Goal: Transaction & Acquisition: Book appointment/travel/reservation

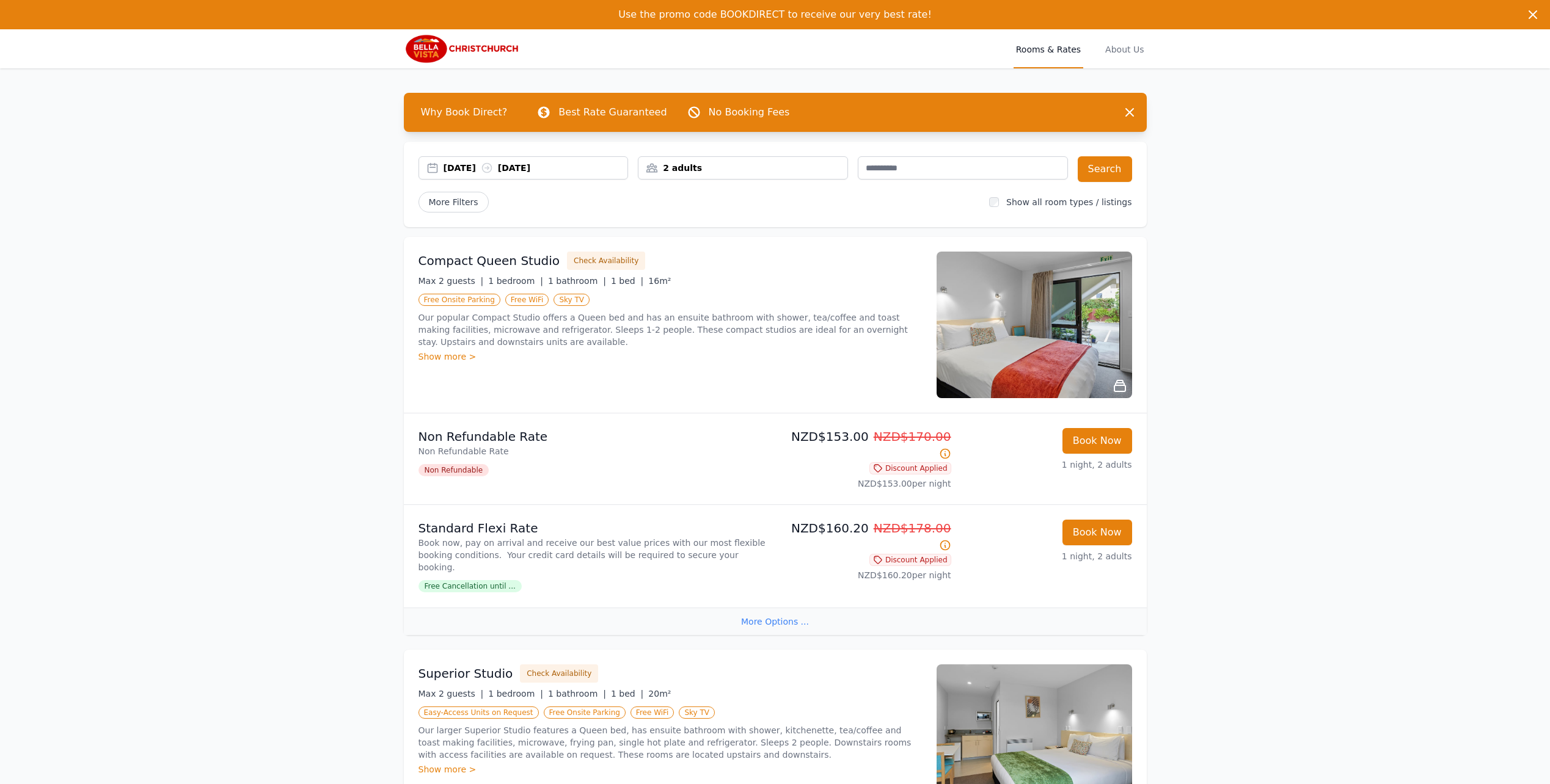
click at [724, 163] on div "2 adults" at bounding box center [742, 168] width 209 height 13
click at [648, 214] on div "2 Adult s 0 Child" at bounding box center [693, 232] width 111 height 93
click at [656, 215] on icon at bounding box center [656, 213] width 10 height 10
click at [1104, 168] on button "Search" at bounding box center [1105, 169] width 55 height 26
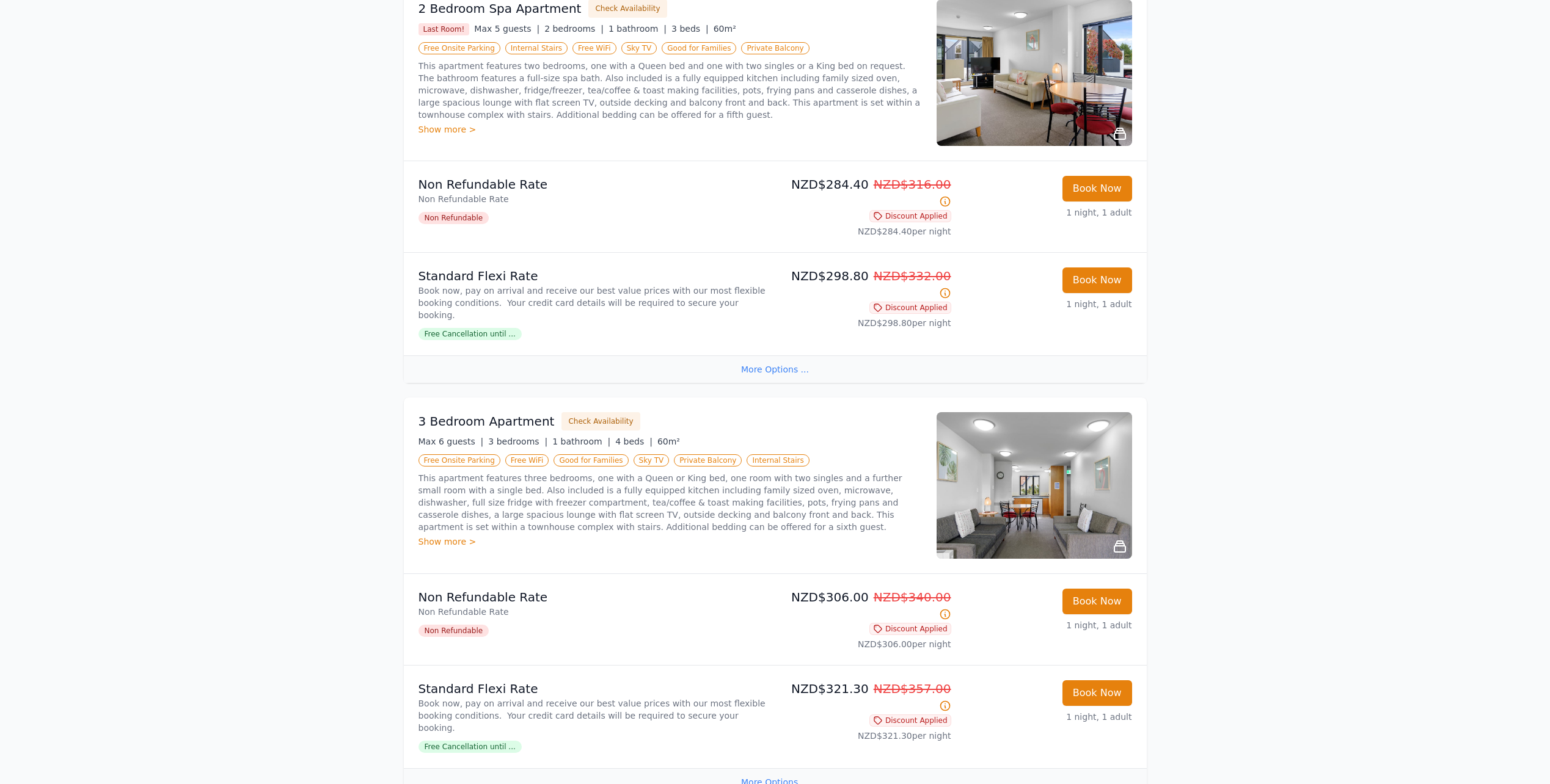
scroll to position [1596, 0]
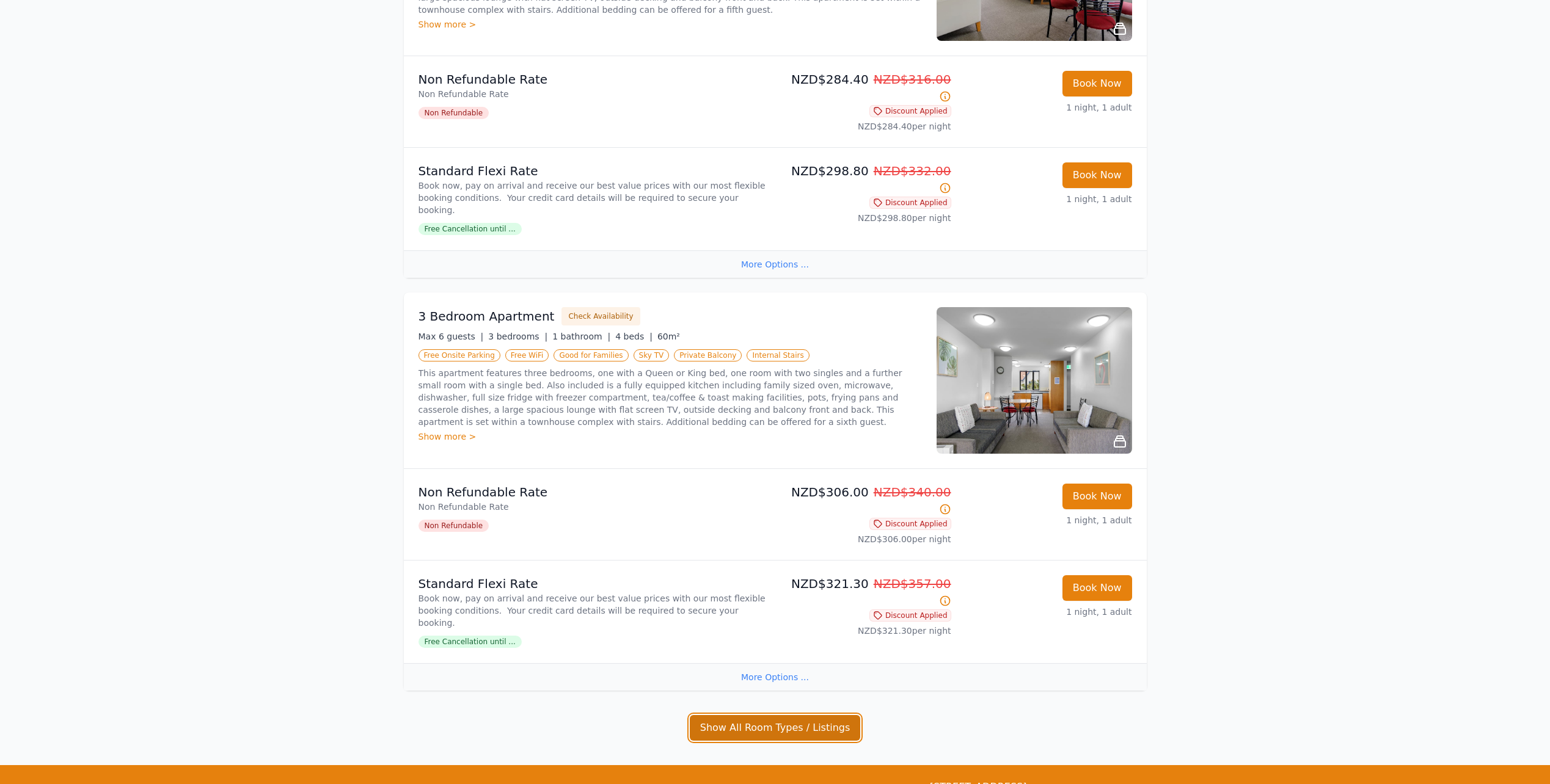
click at [807, 715] on button "Show All Room Types / Listings" at bounding box center [775, 727] width 171 height 26
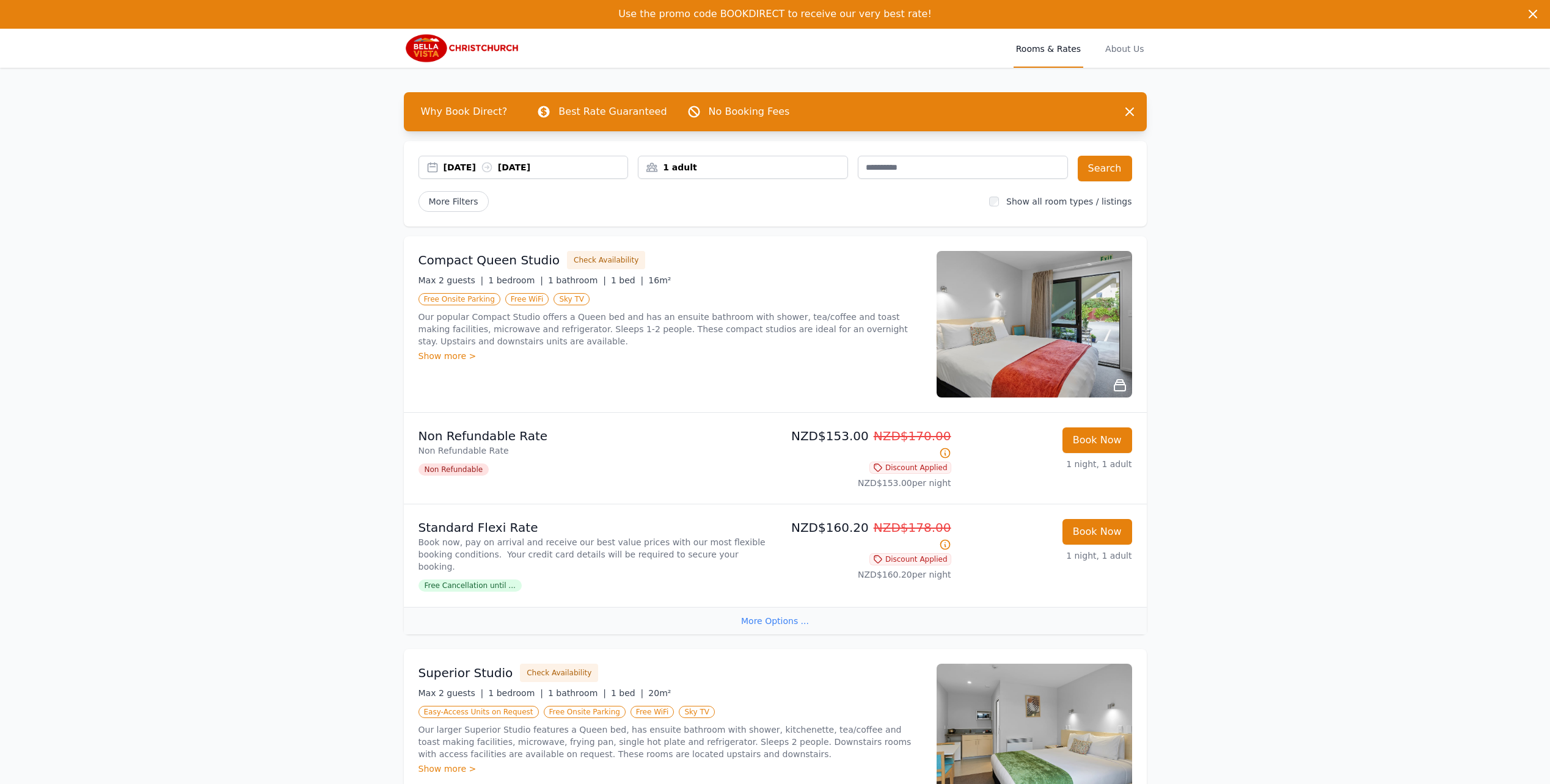
scroll to position [0, 0]
click at [465, 358] on div "Show more >" at bounding box center [670, 357] width 503 height 13
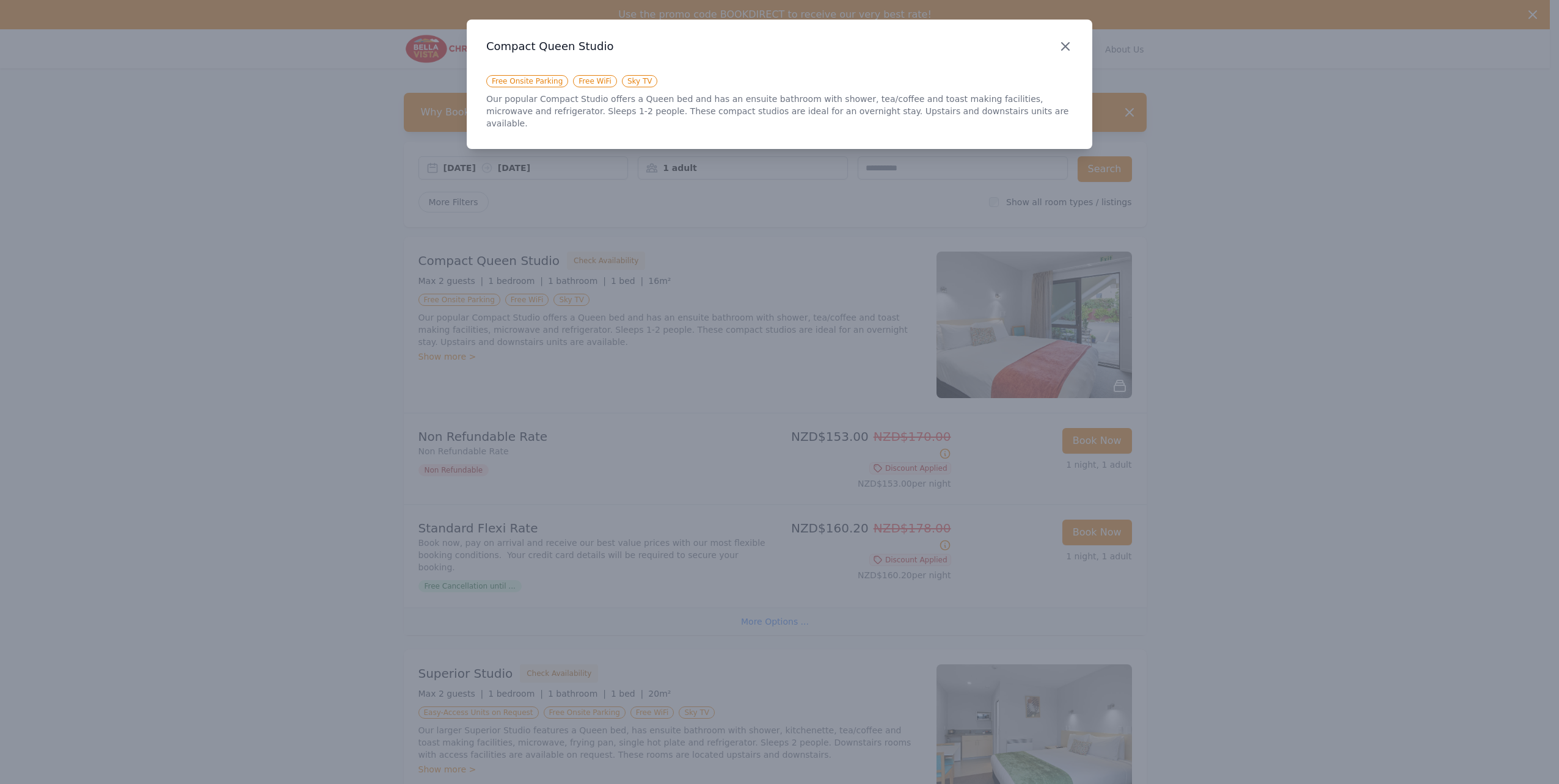
click at [1069, 50] on icon "button" at bounding box center [1065, 46] width 7 height 7
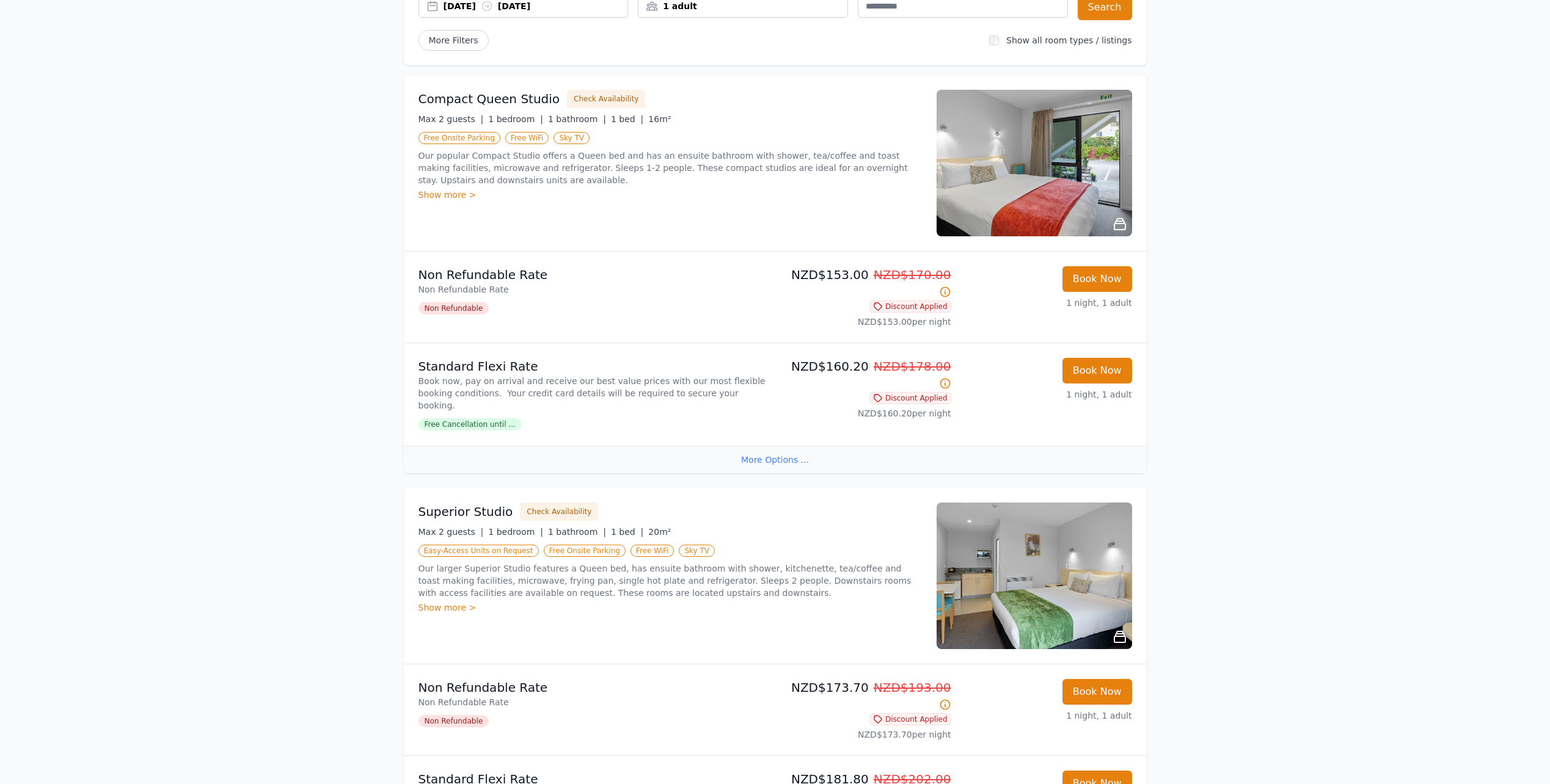
scroll to position [183, 0]
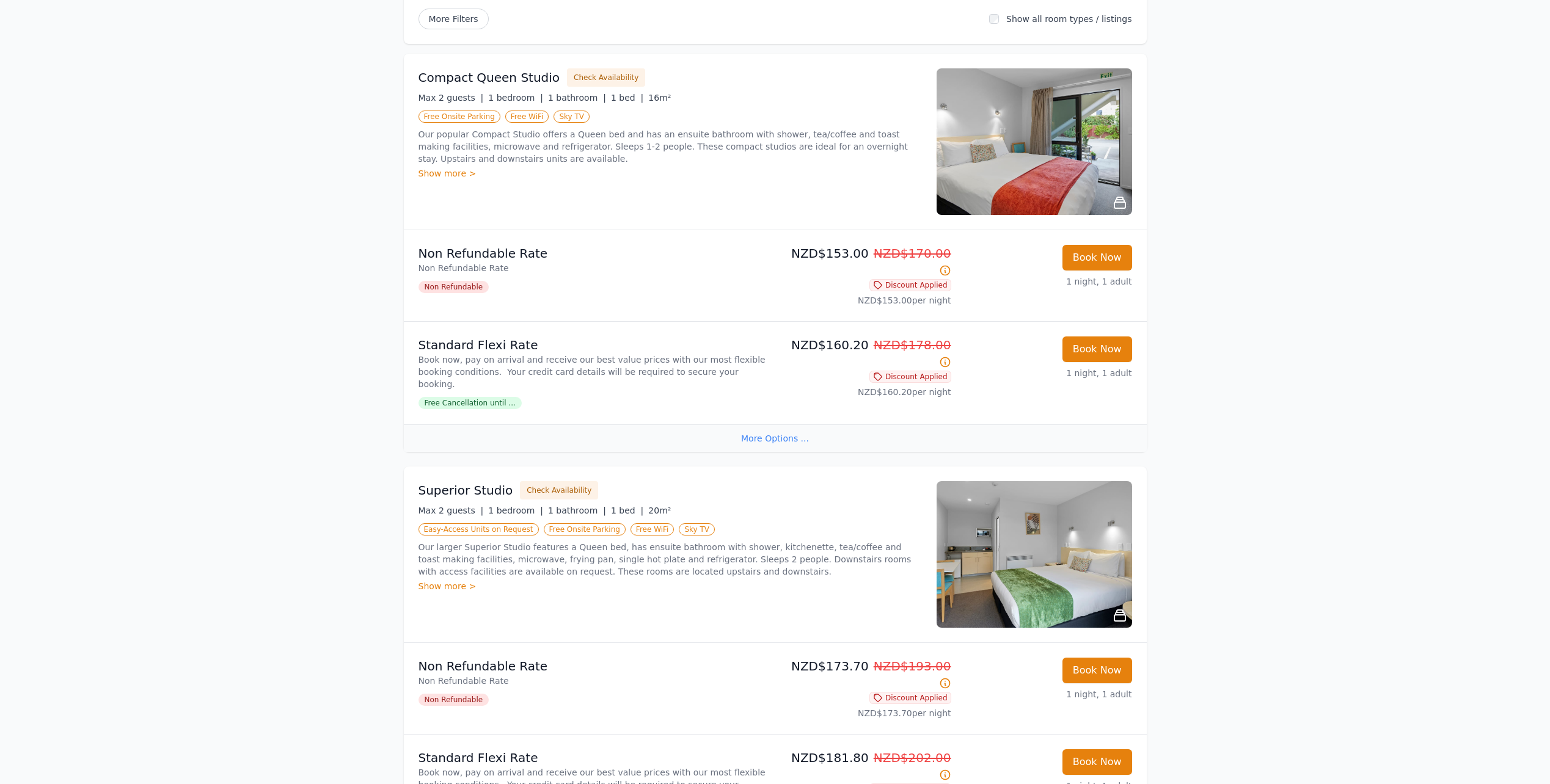
click at [1116, 201] on icon at bounding box center [1119, 203] width 11 height 11
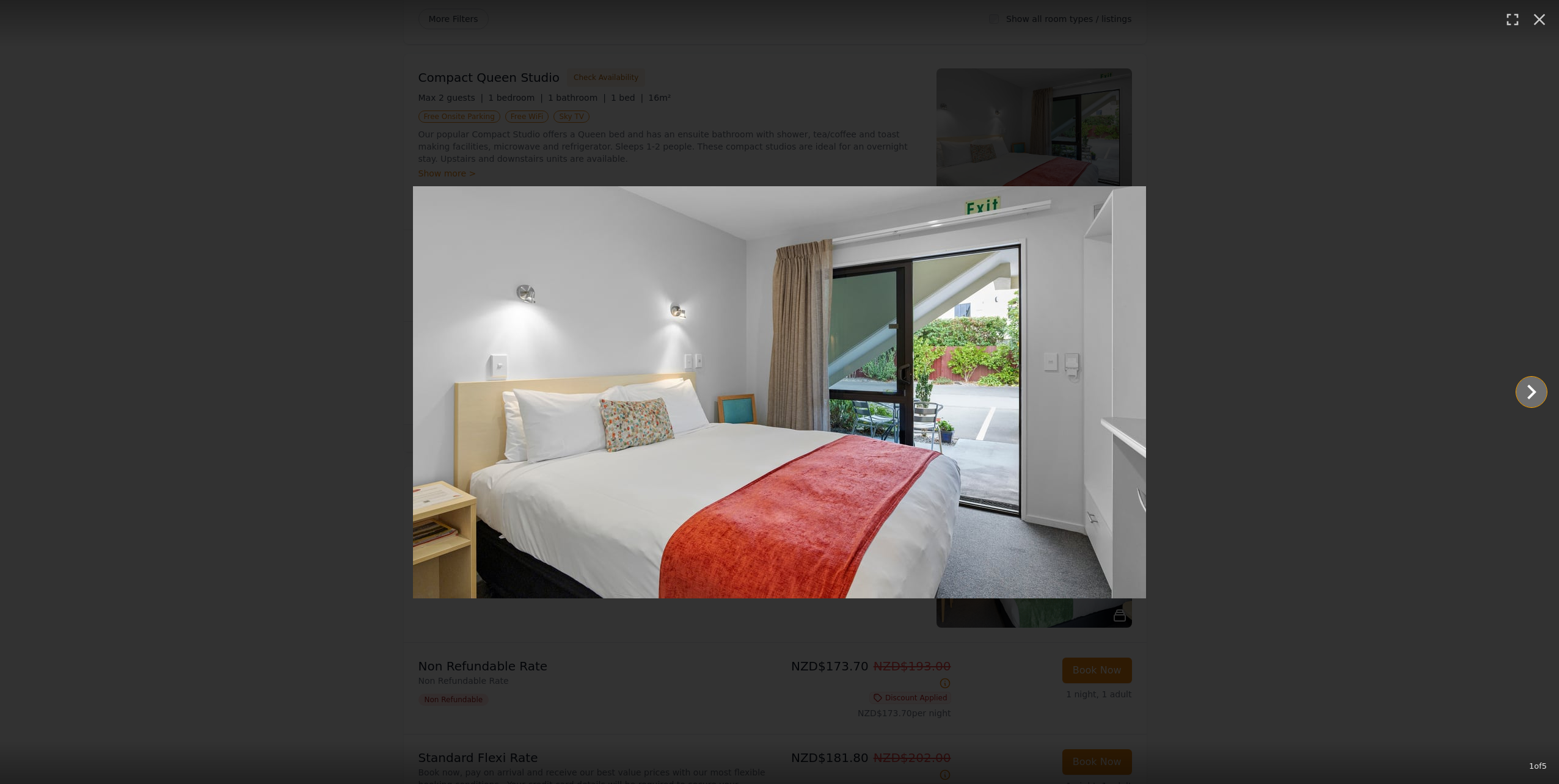
click at [1528, 393] on icon "Show slide 2 of 5" at bounding box center [1531, 392] width 30 height 30
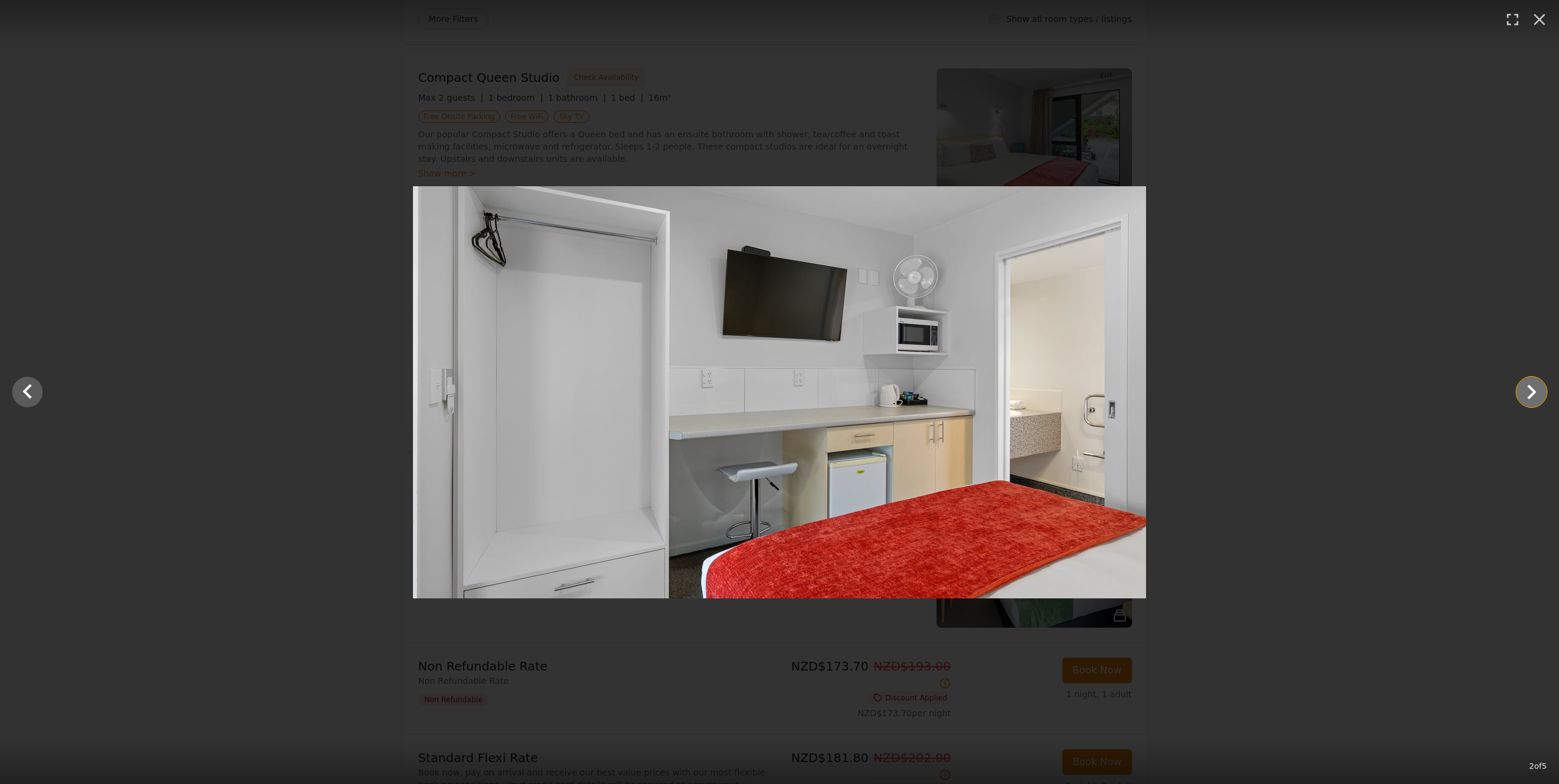
click at [1528, 393] on icon "Show slide 3 of 5" at bounding box center [1531, 392] width 30 height 30
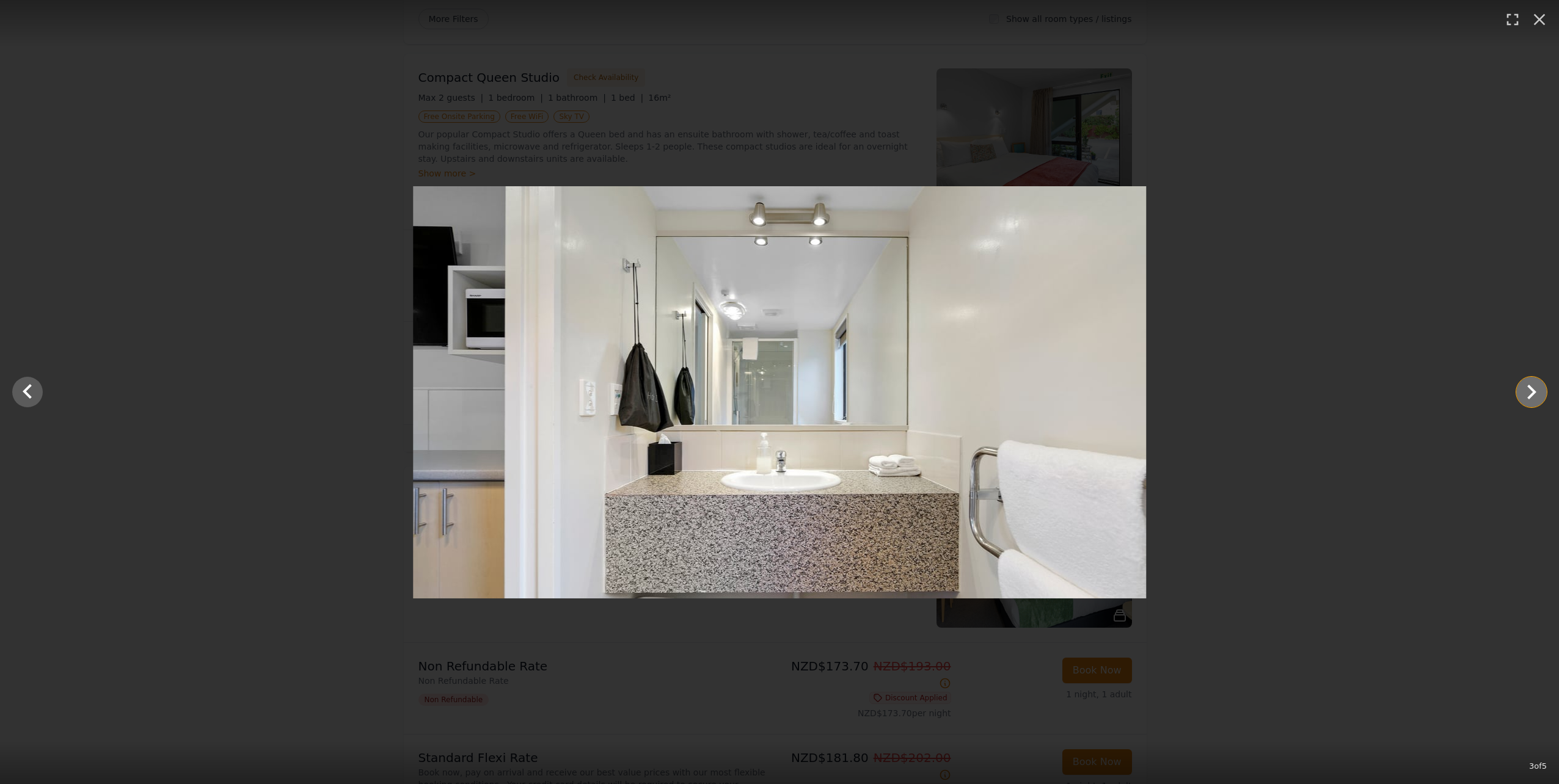
click at [1528, 393] on icon "Show slide 4 of 5" at bounding box center [1531, 392] width 30 height 30
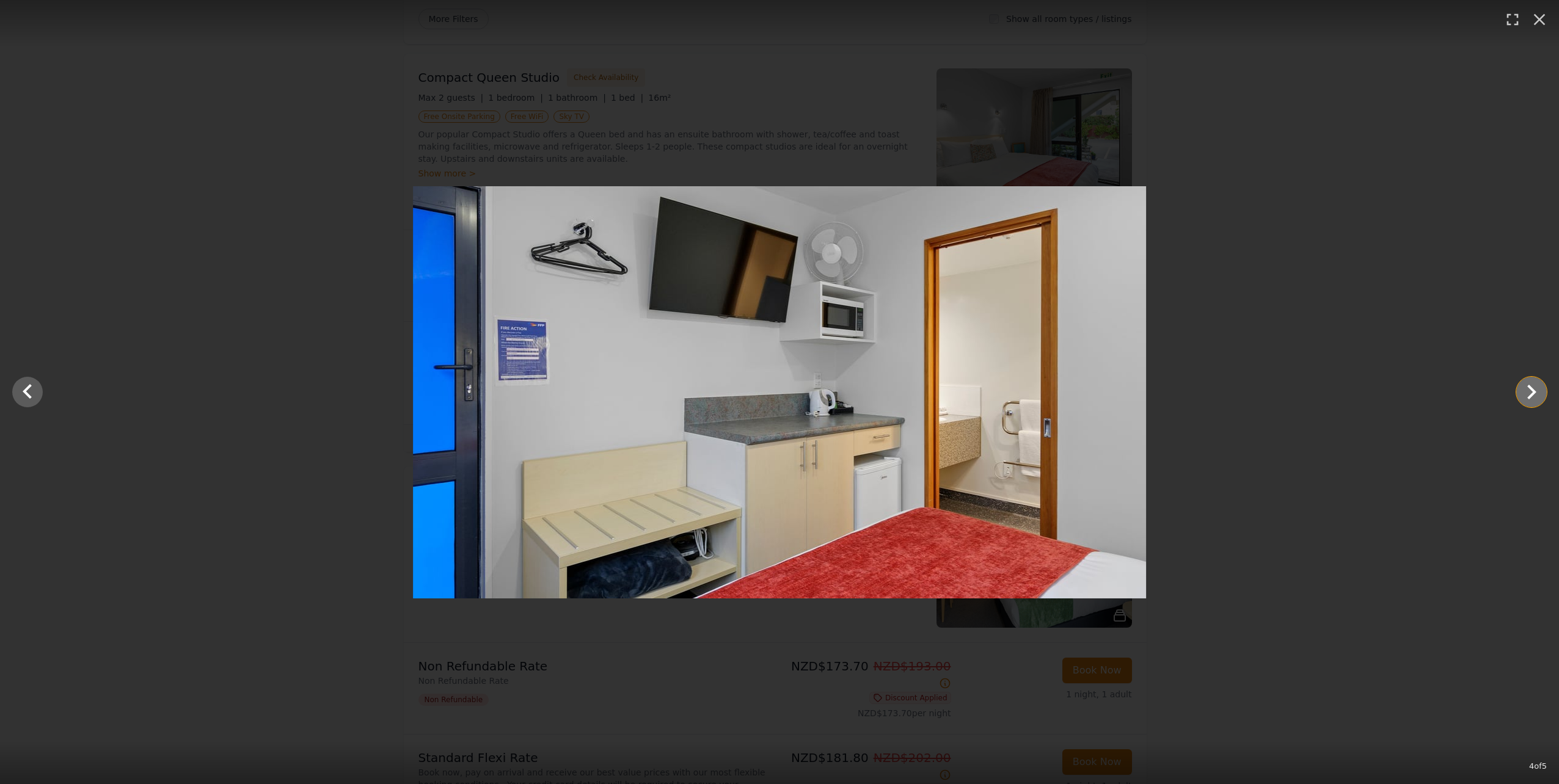
click at [1528, 393] on icon "Show slide 5 of 5" at bounding box center [1531, 392] width 30 height 30
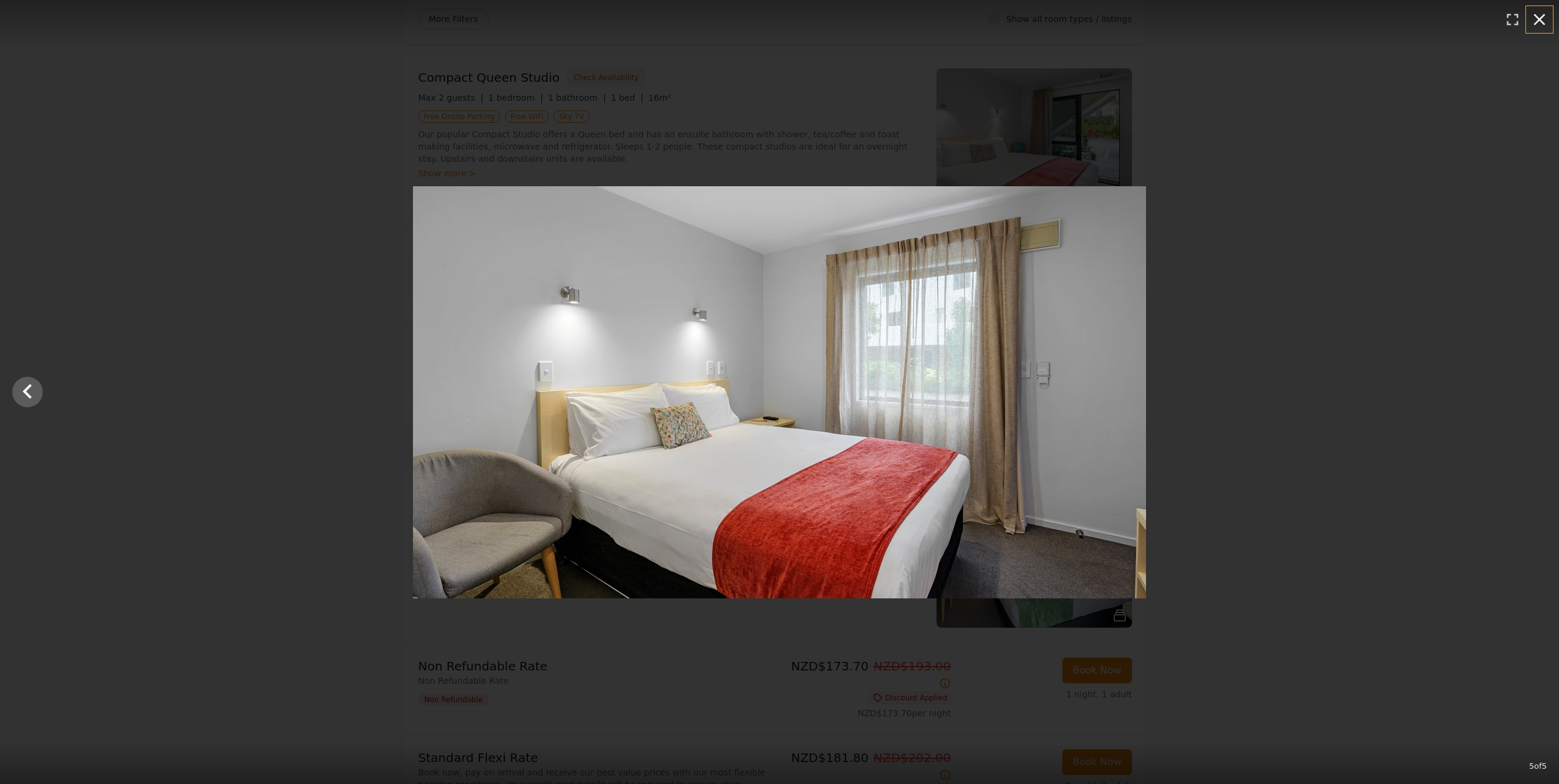
click at [1542, 26] on icon "button" at bounding box center [1539, 20] width 20 height 20
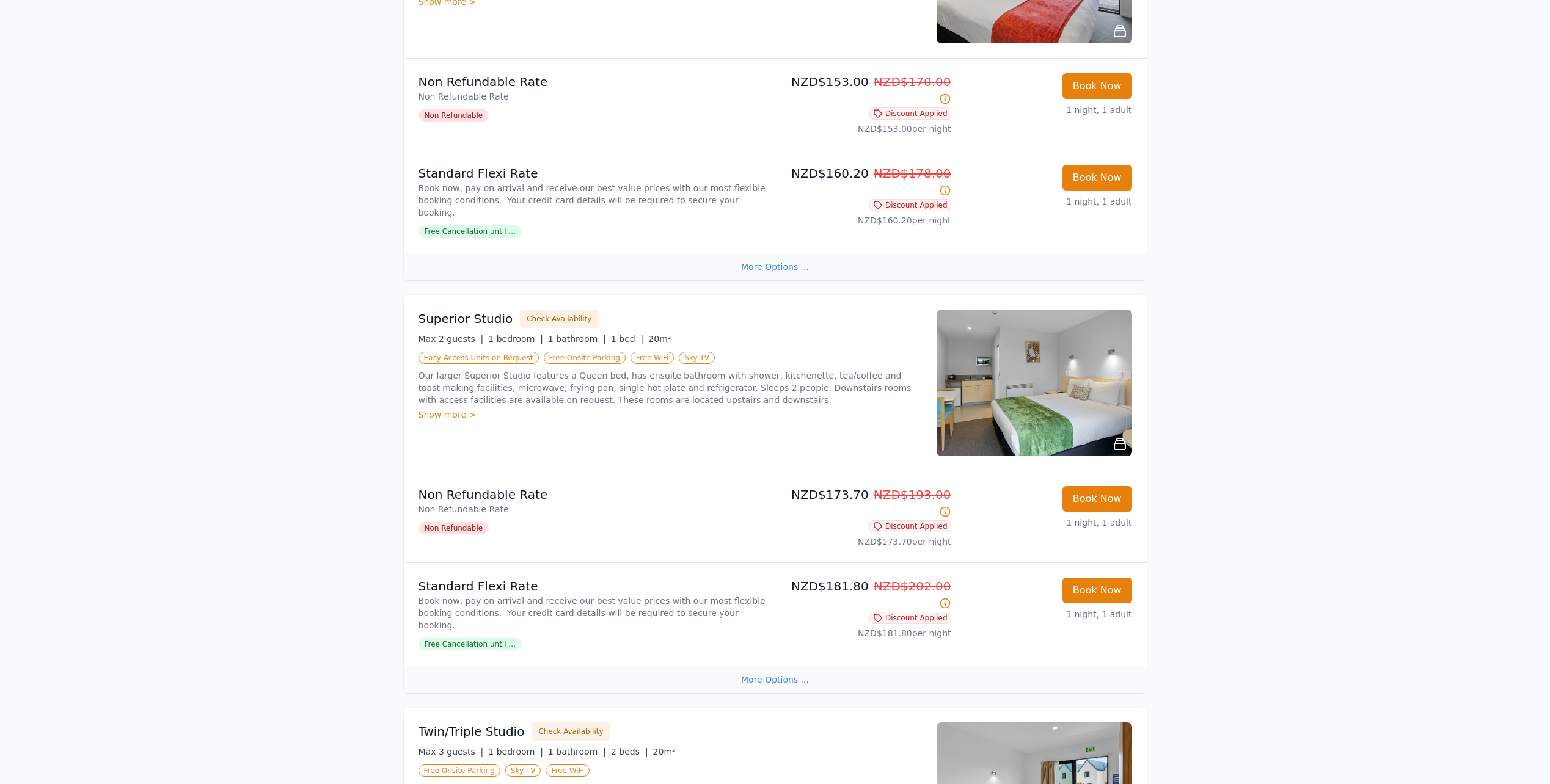
scroll to position [367, 0]
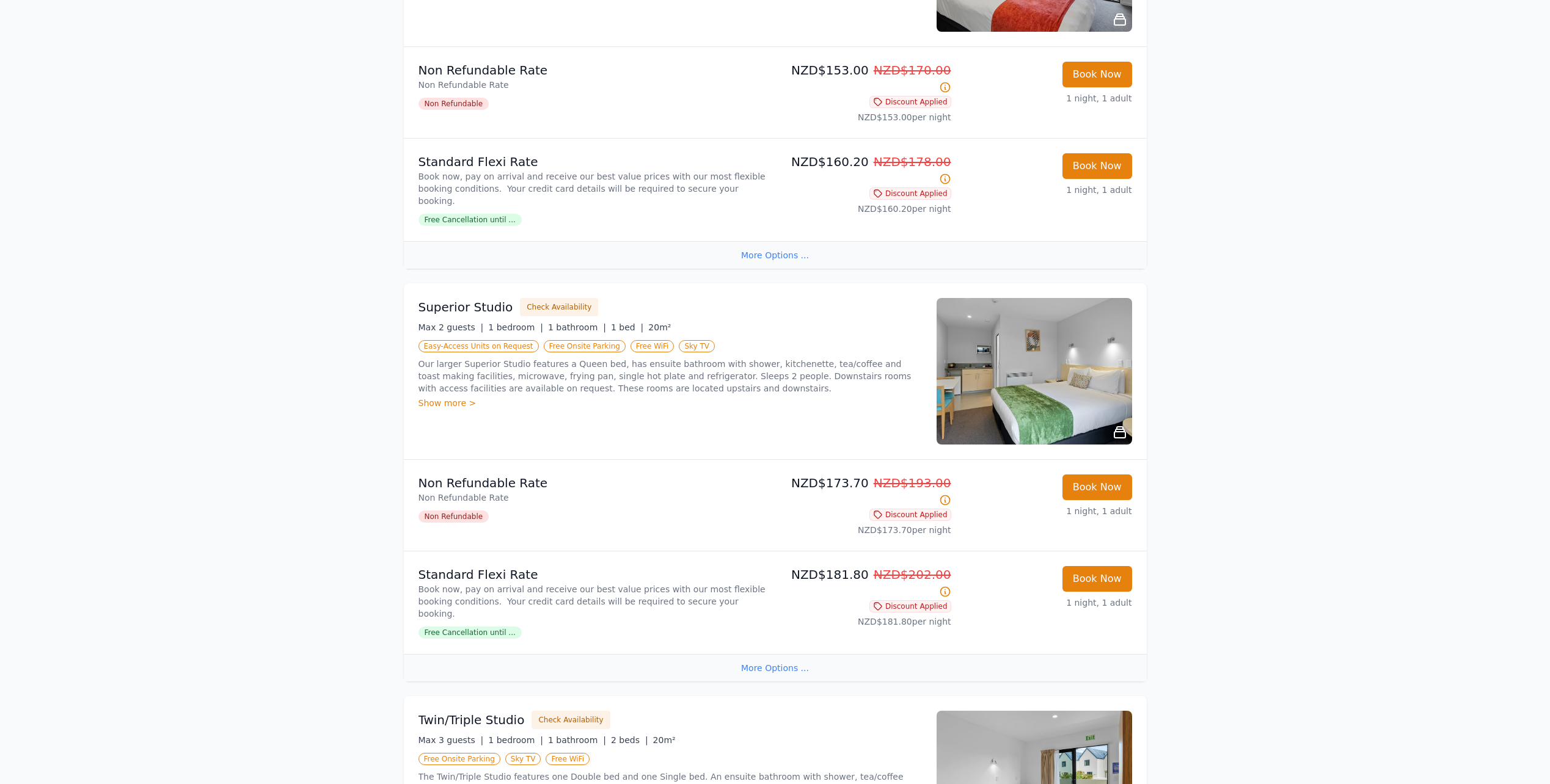
click at [1120, 425] on icon at bounding box center [1119, 432] width 14 height 14
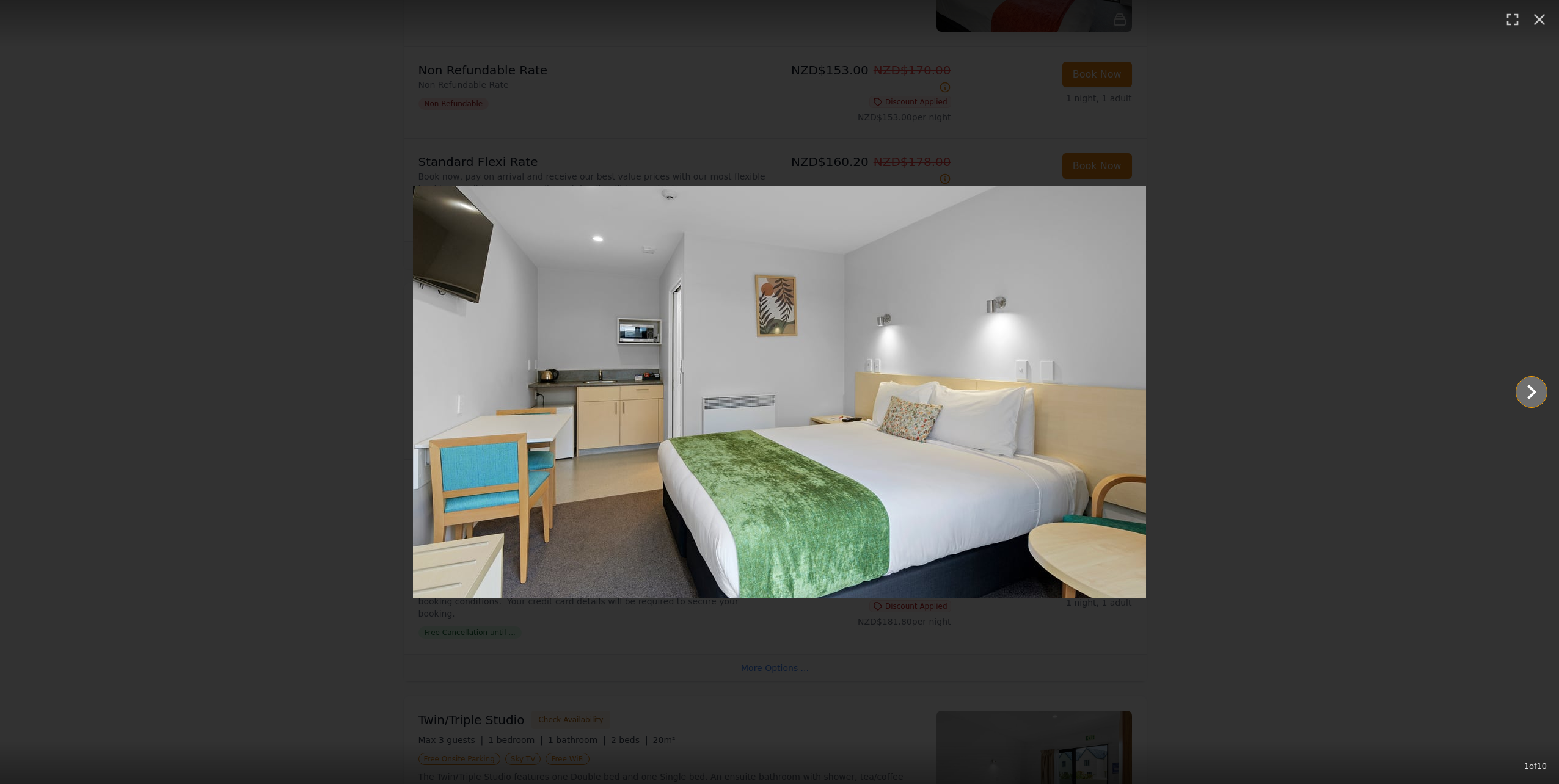
click at [1533, 392] on icon "Show slide 2 of 10" at bounding box center [1531, 392] width 30 height 30
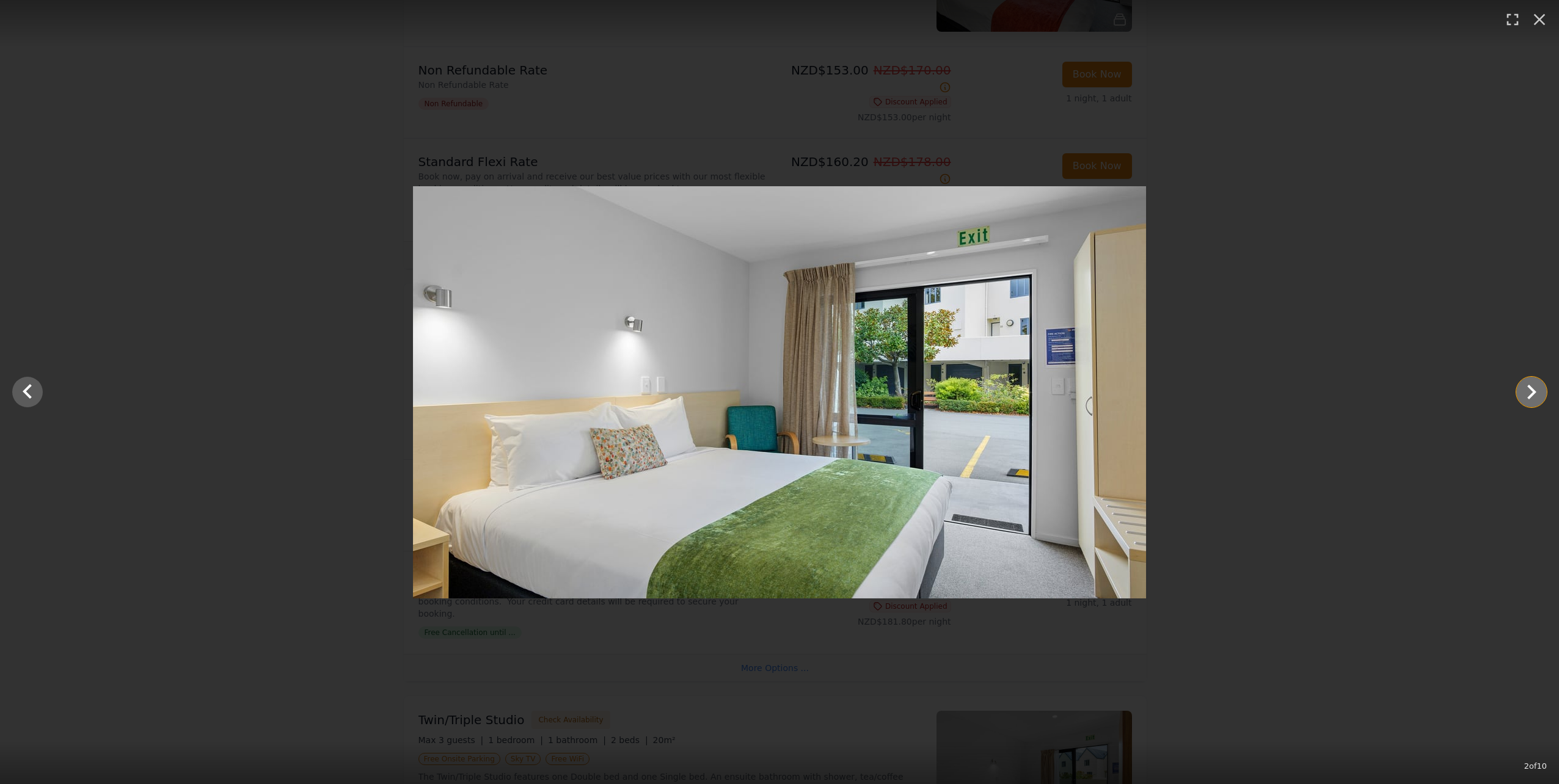
click at [1533, 392] on icon "Show slide 3 of 10" at bounding box center [1531, 392] width 30 height 30
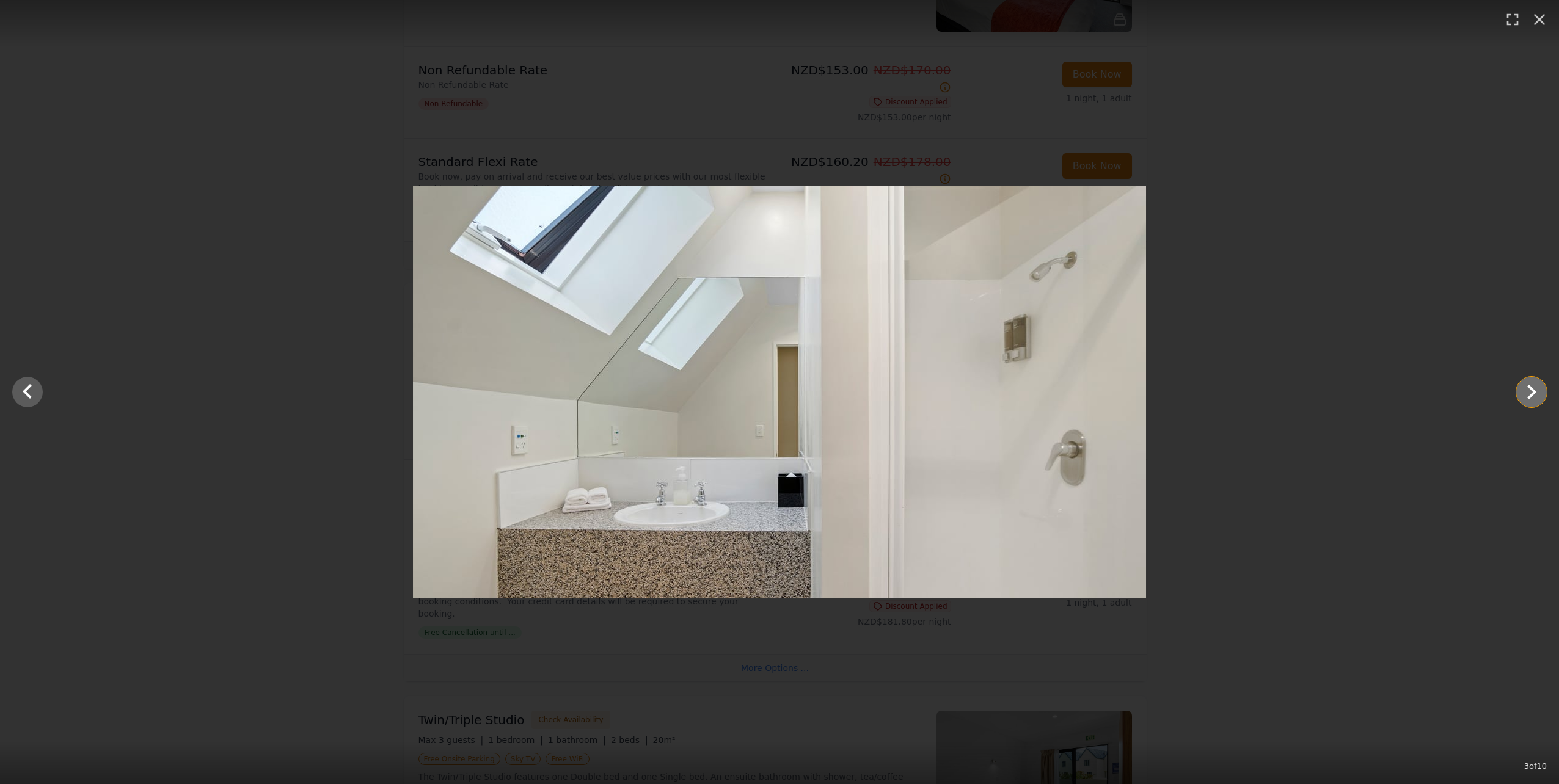
click at [1529, 392] on icon "Show slide 4 of 10" at bounding box center [1531, 392] width 30 height 30
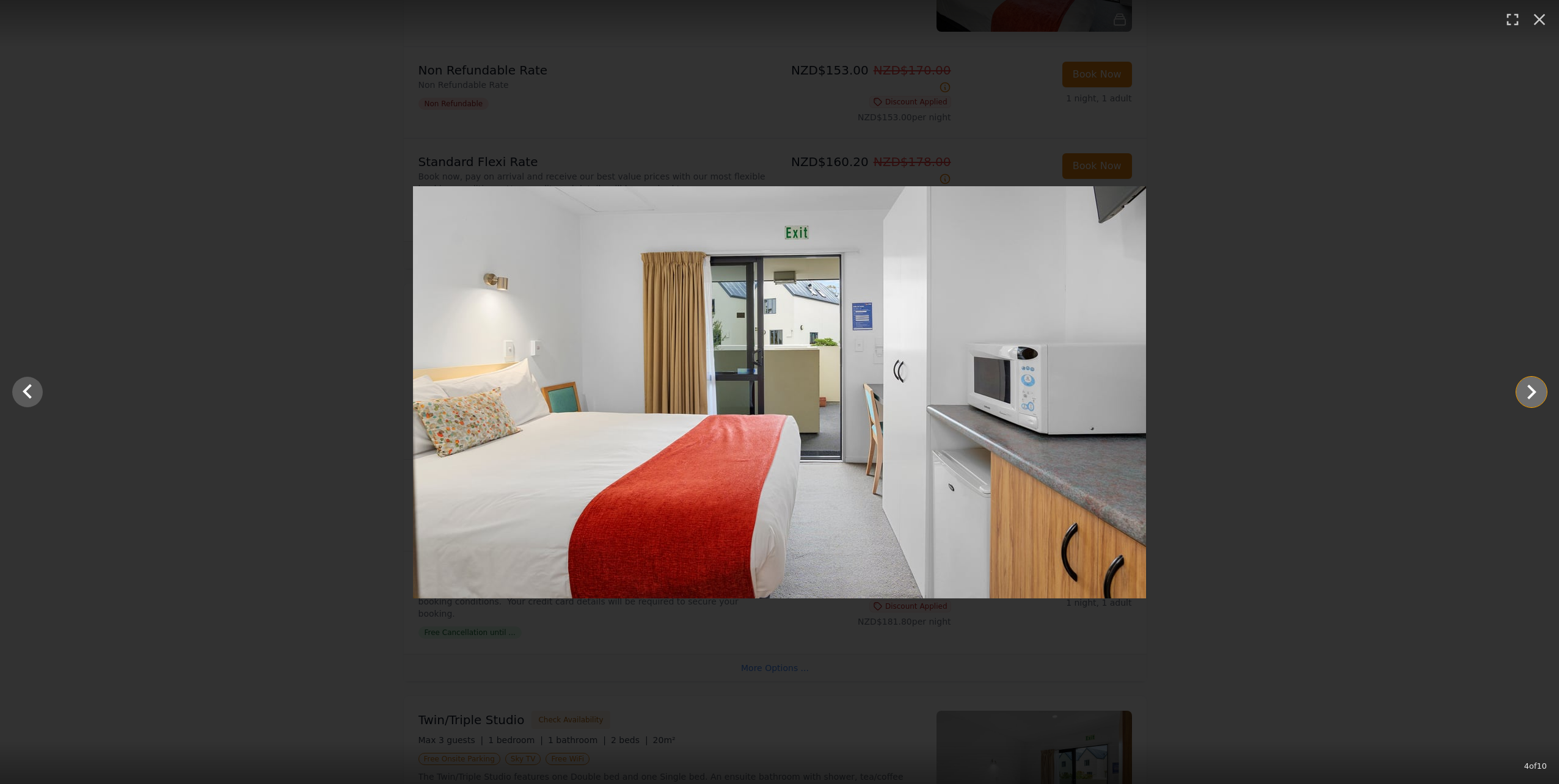
click at [1529, 392] on icon "Show slide 5 of 10" at bounding box center [1531, 392] width 30 height 30
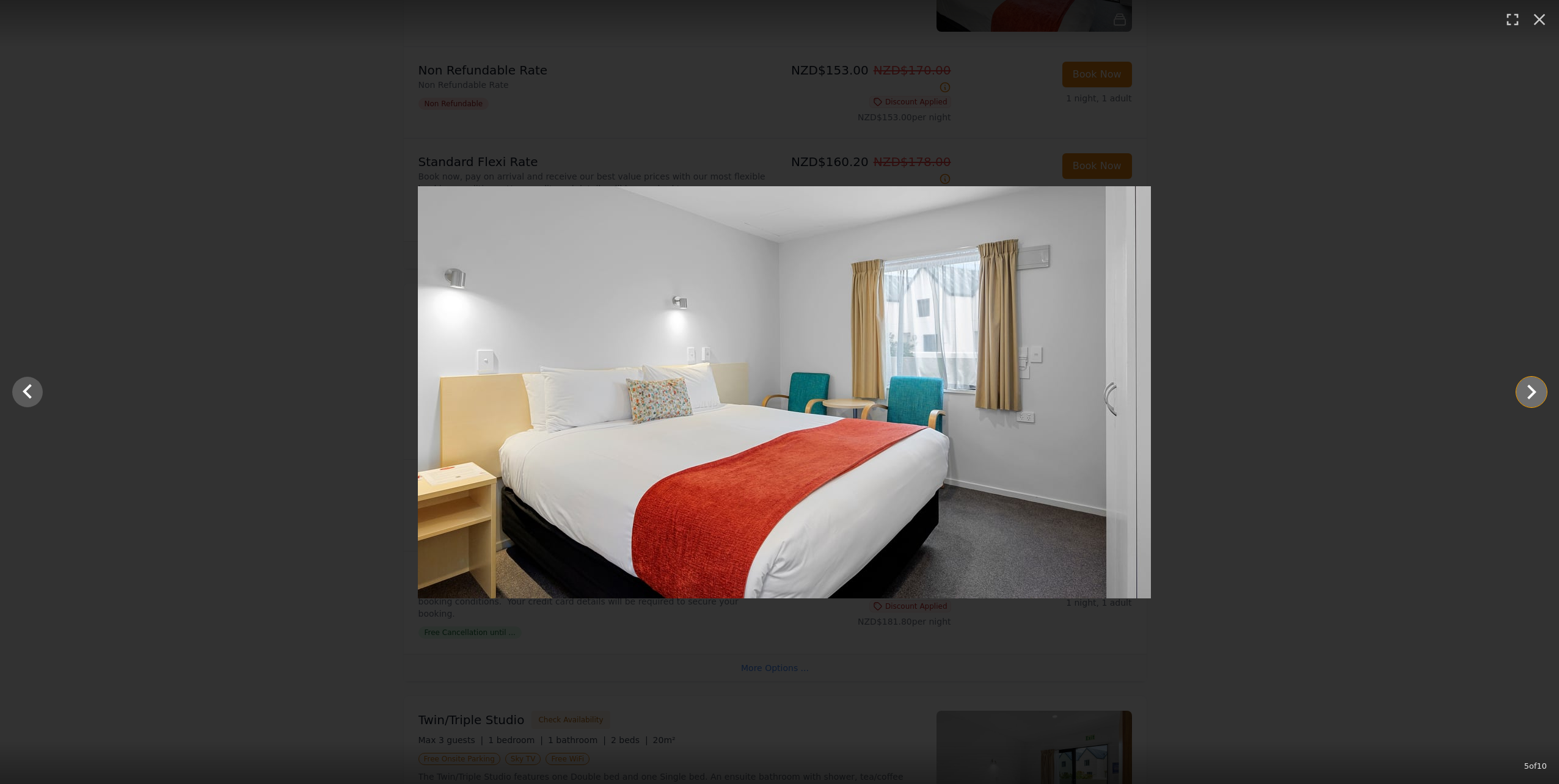
click at [1529, 392] on icon "Show slide 6 of 10" at bounding box center [1531, 392] width 30 height 30
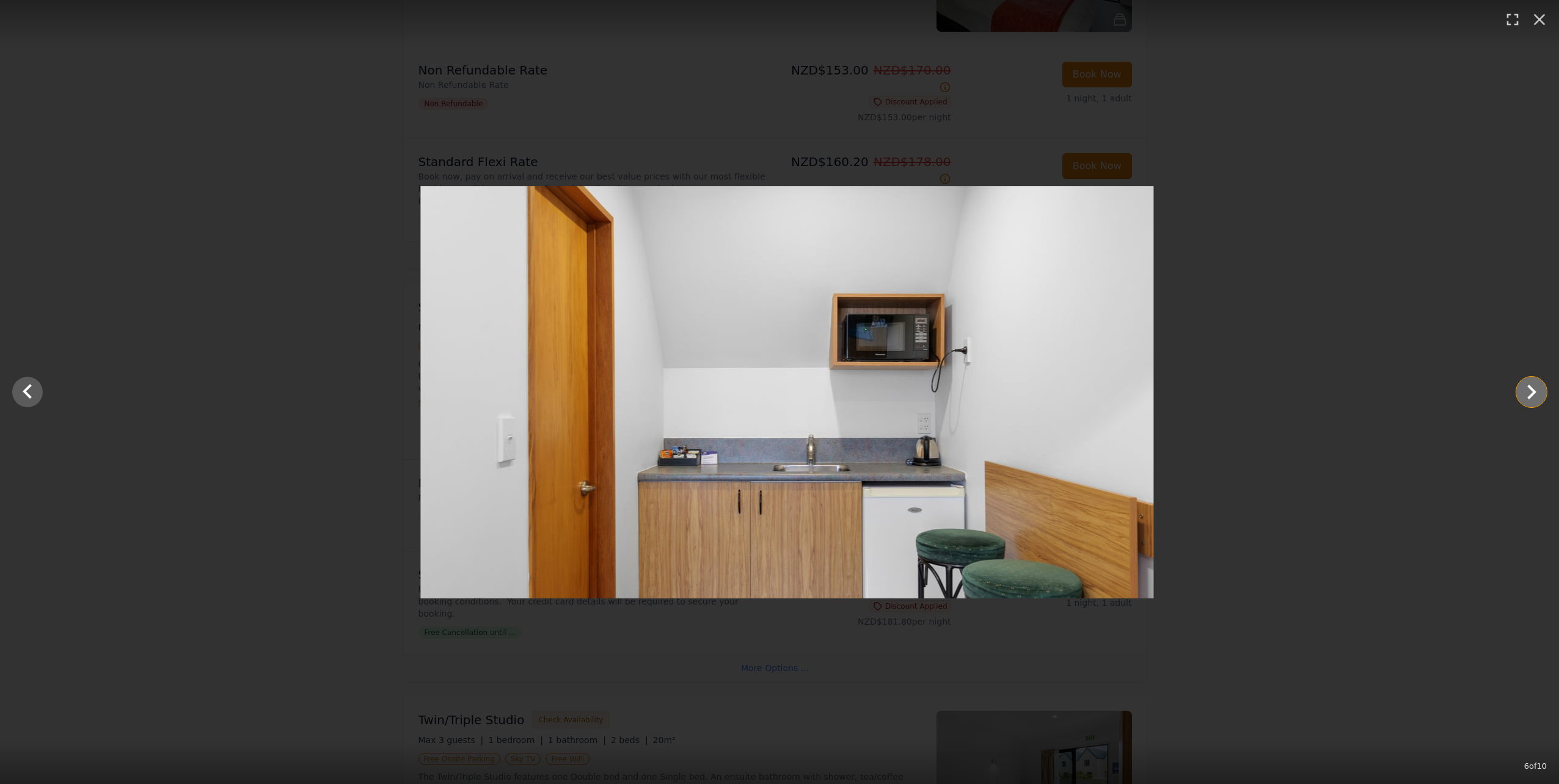
click at [1531, 393] on icon "Show slide 7 of 10" at bounding box center [1531, 392] width 30 height 30
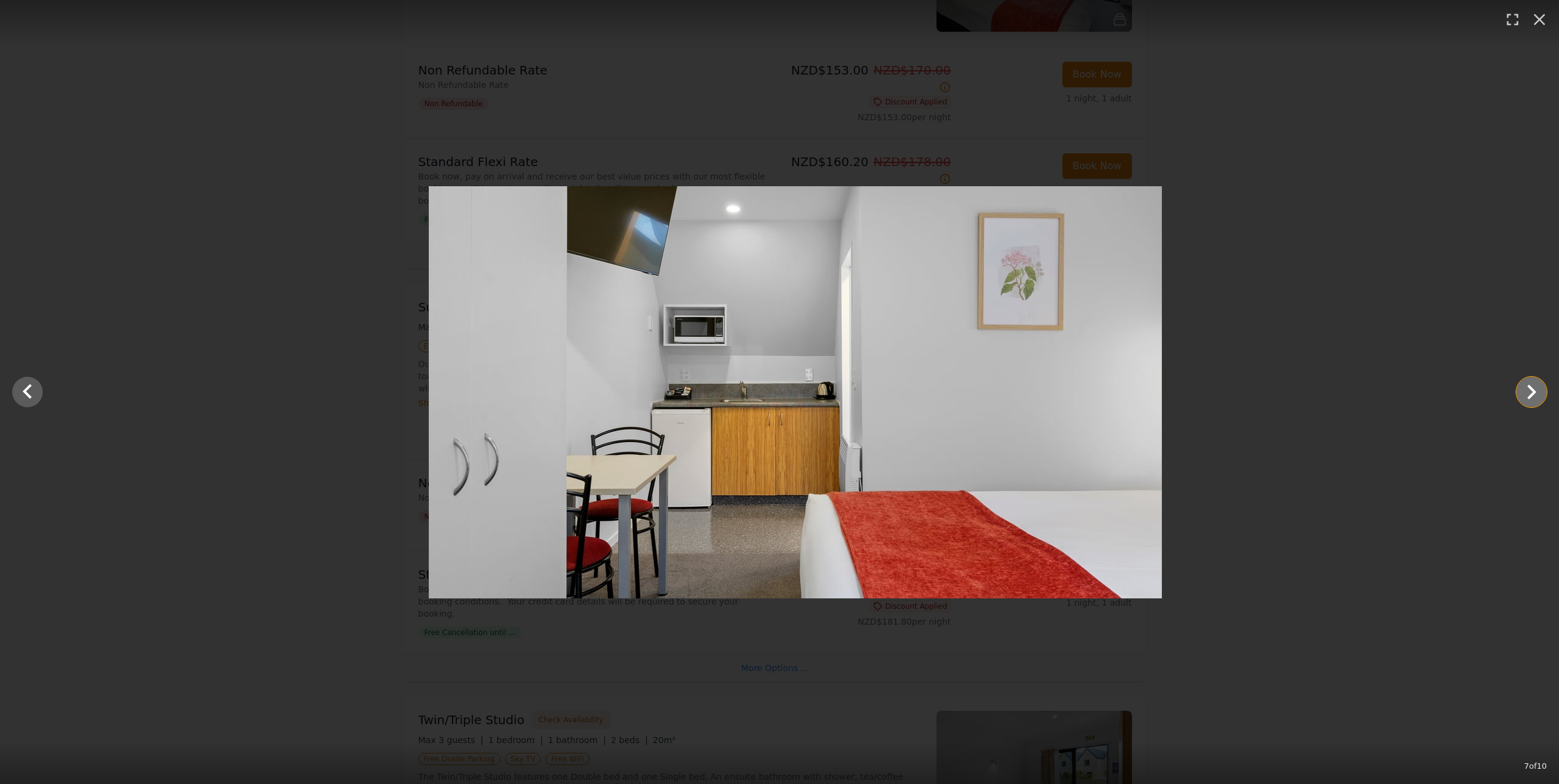
click at [1531, 393] on icon "Show slide 8 of 10" at bounding box center [1531, 392] width 30 height 30
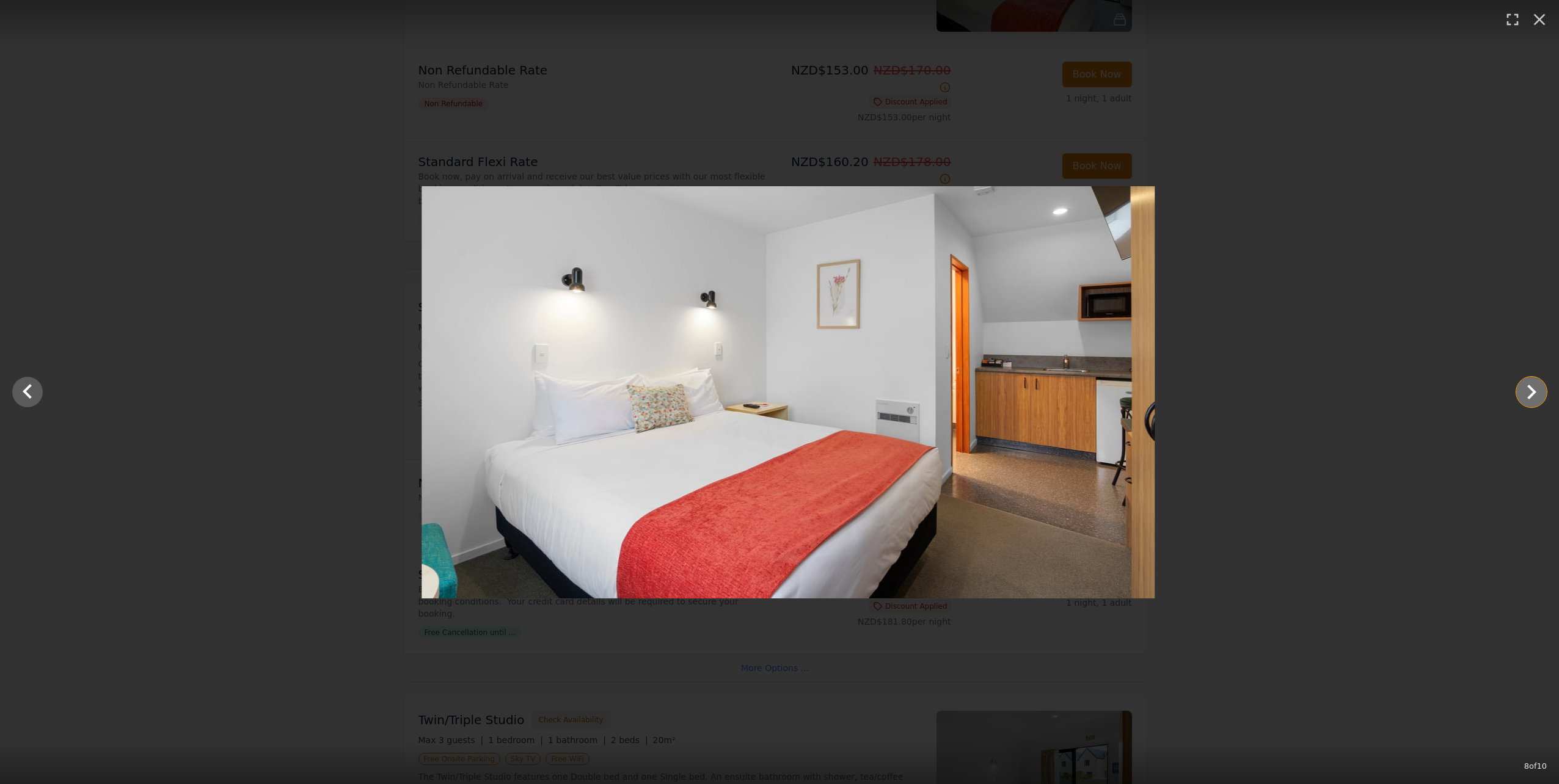
click at [1531, 393] on icon "Show slide 9 of 10" at bounding box center [1531, 392] width 30 height 30
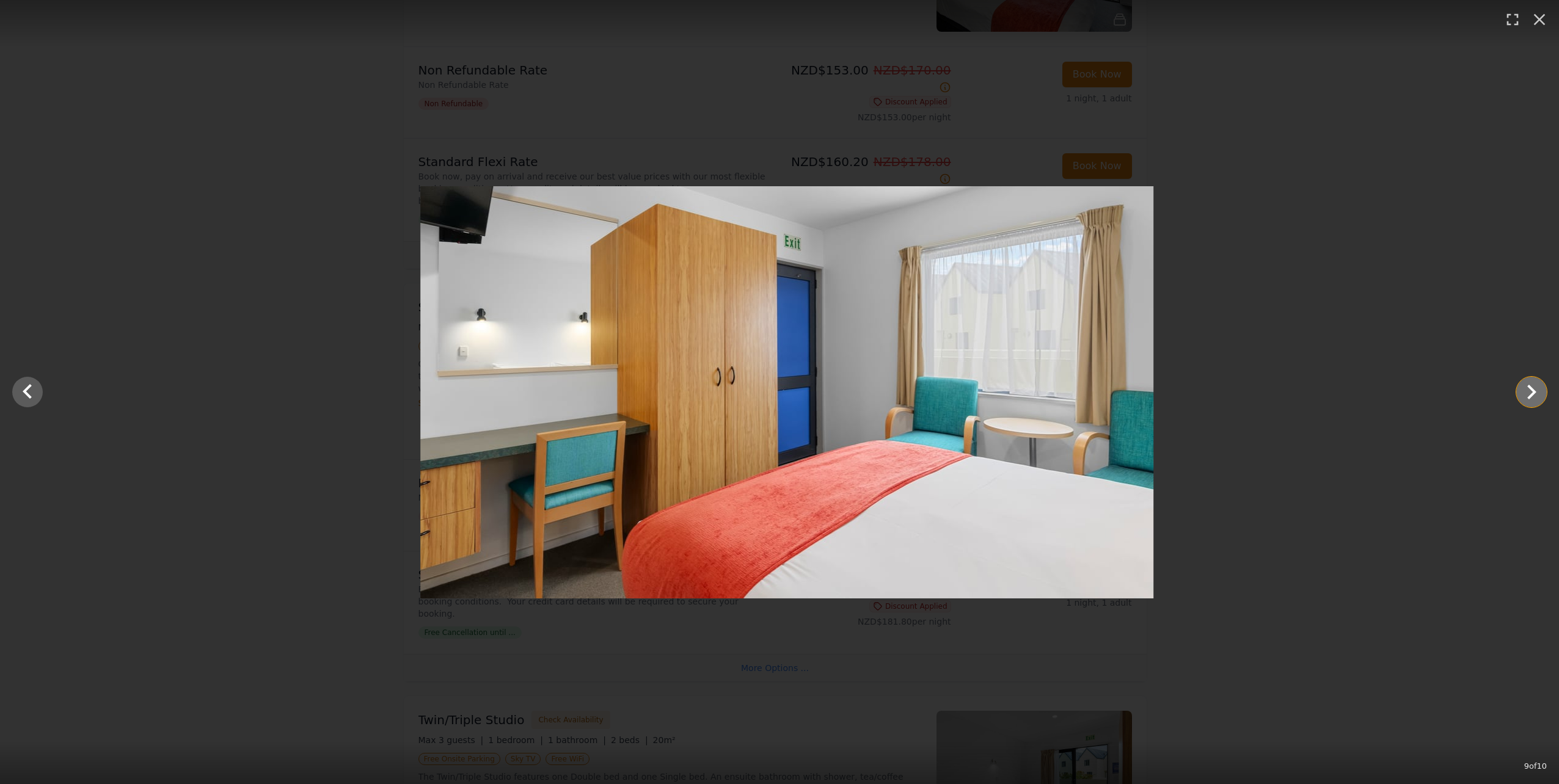
click at [1531, 393] on icon "Show slide 10 of 10" at bounding box center [1531, 392] width 30 height 30
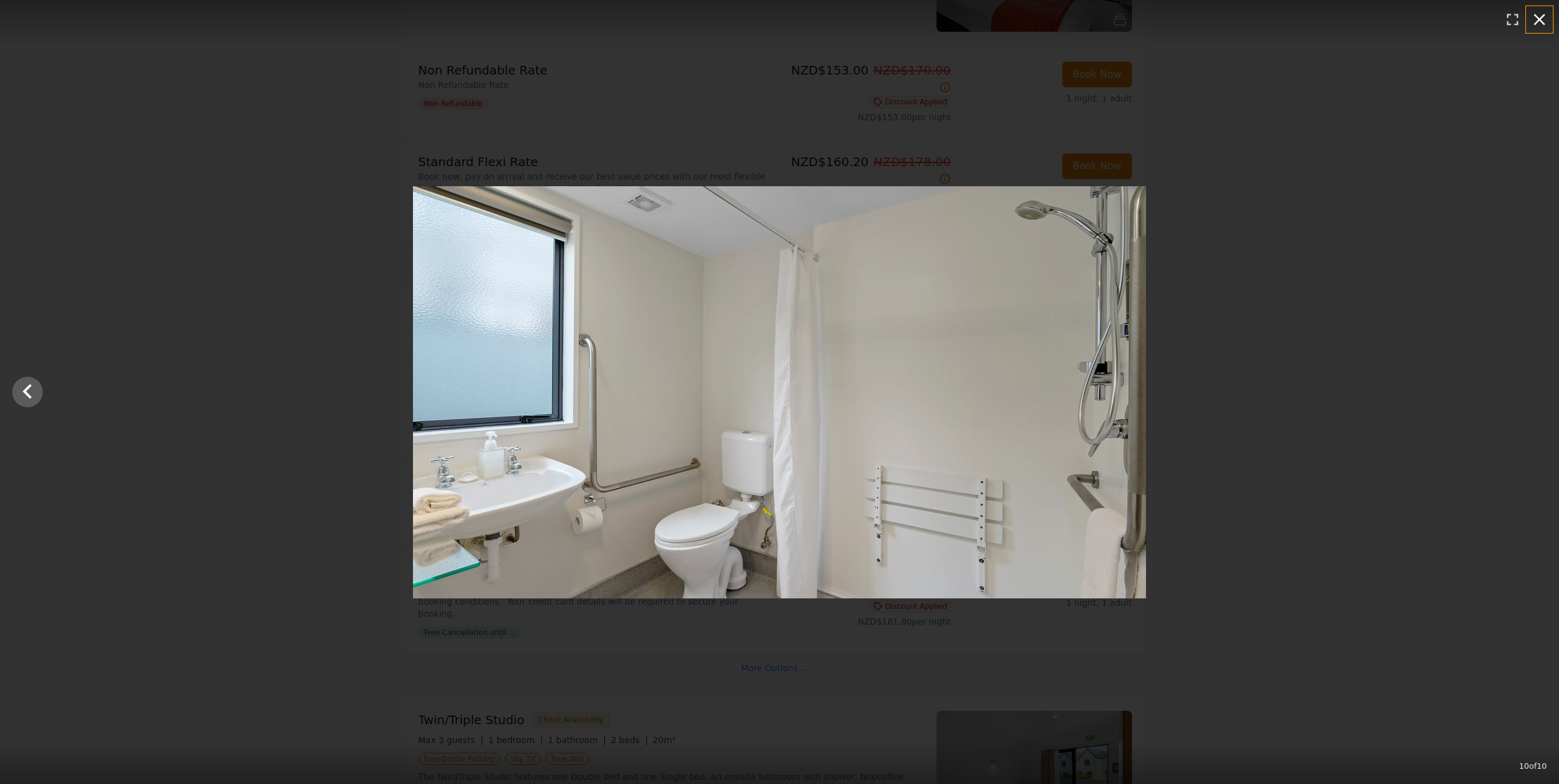
click at [1542, 18] on icon "button" at bounding box center [1540, 20] width 12 height 12
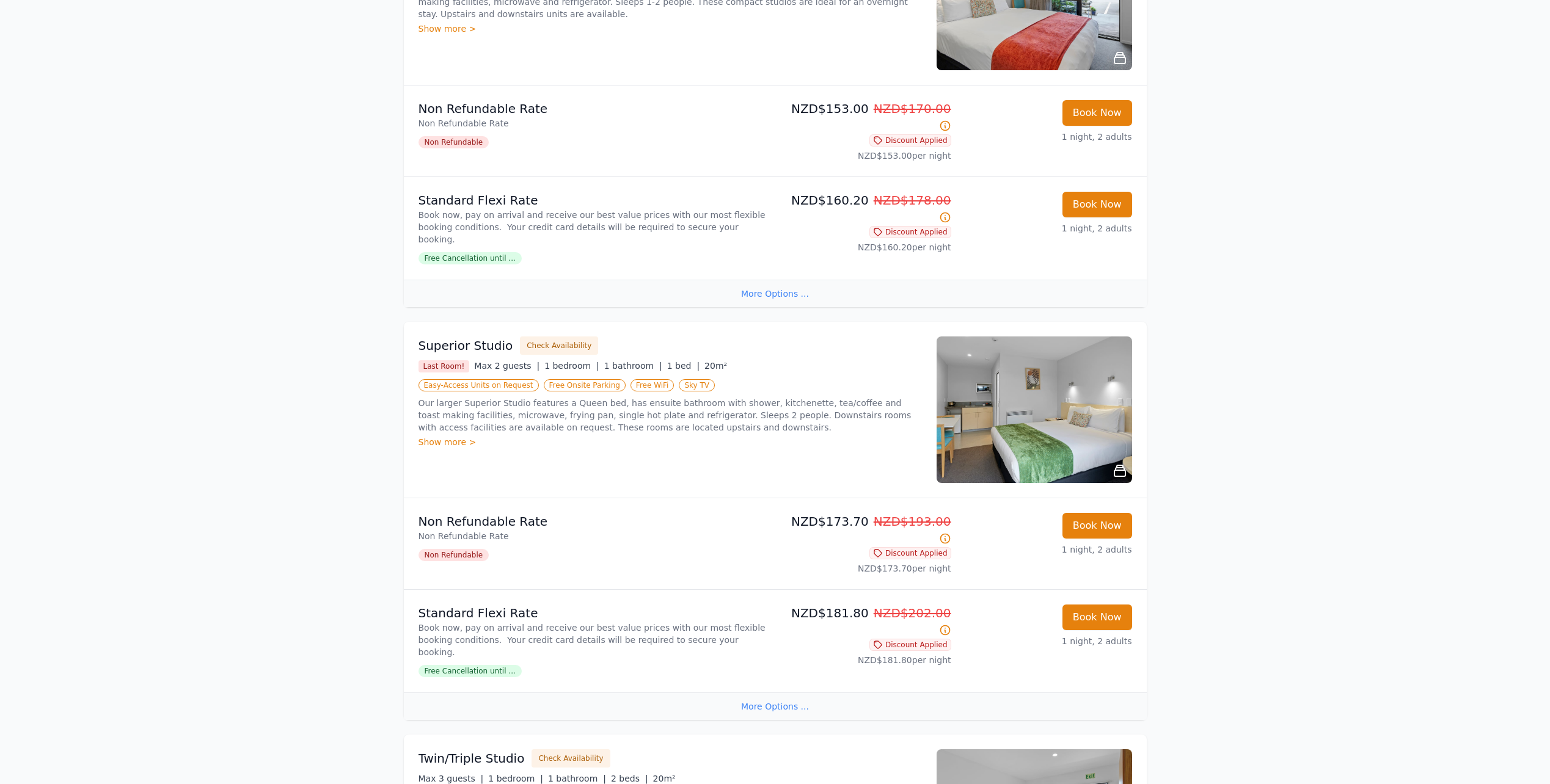
scroll to position [367, 0]
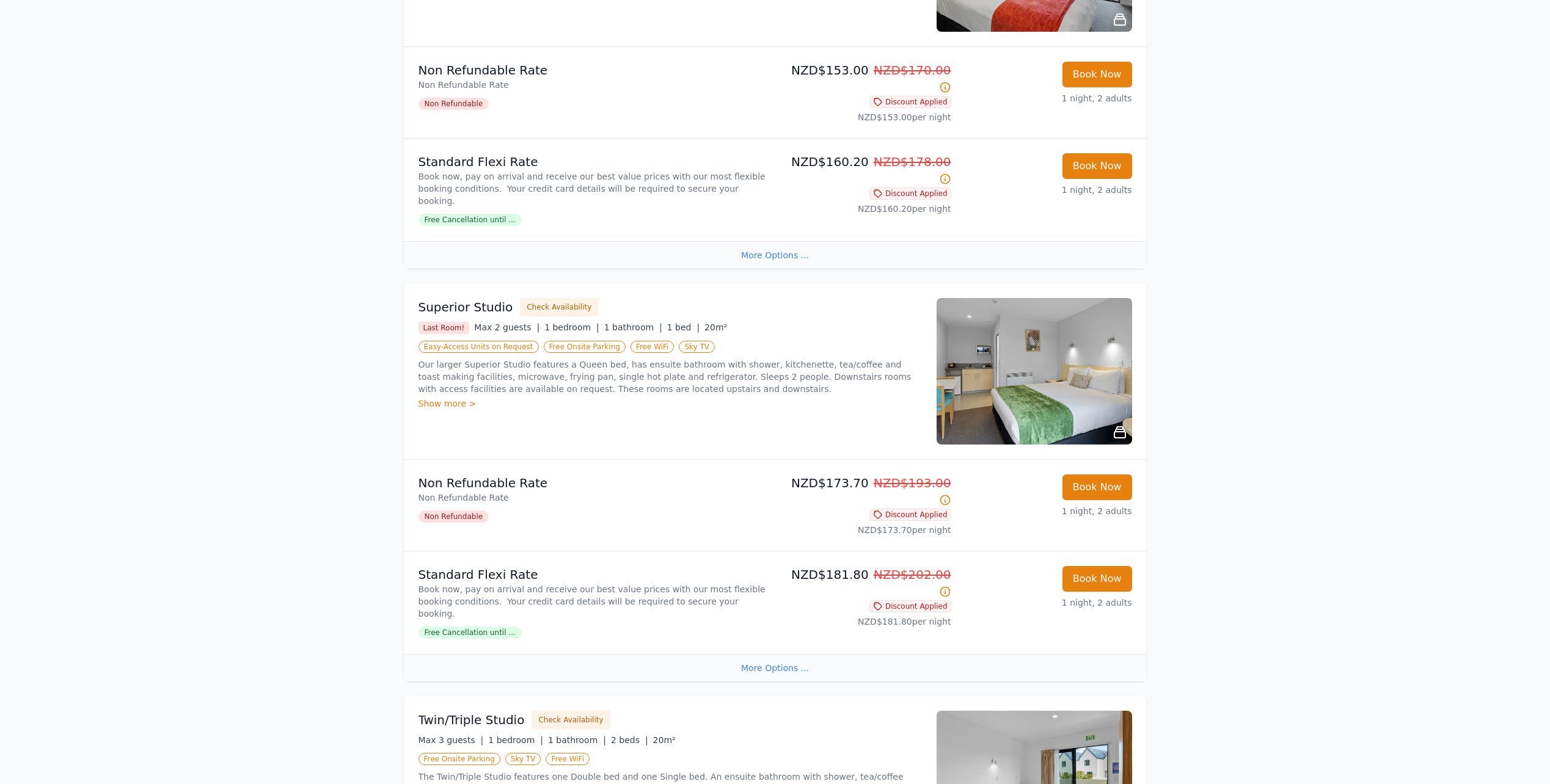
click at [476, 627] on span "Free Cancellation until ..." at bounding box center [469, 633] width 103 height 13
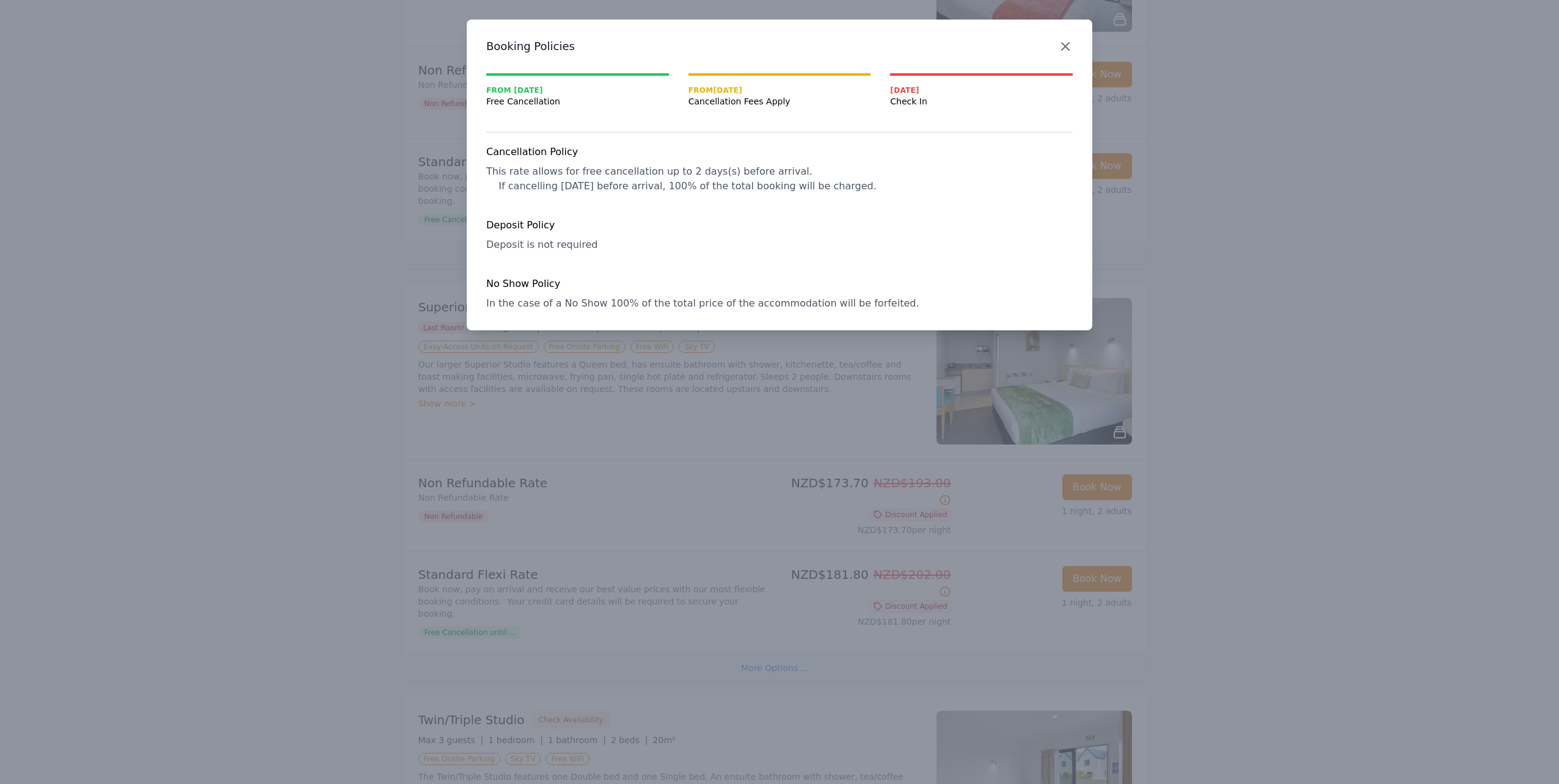
click at [1061, 43] on icon "button" at bounding box center [1065, 46] width 7 height 7
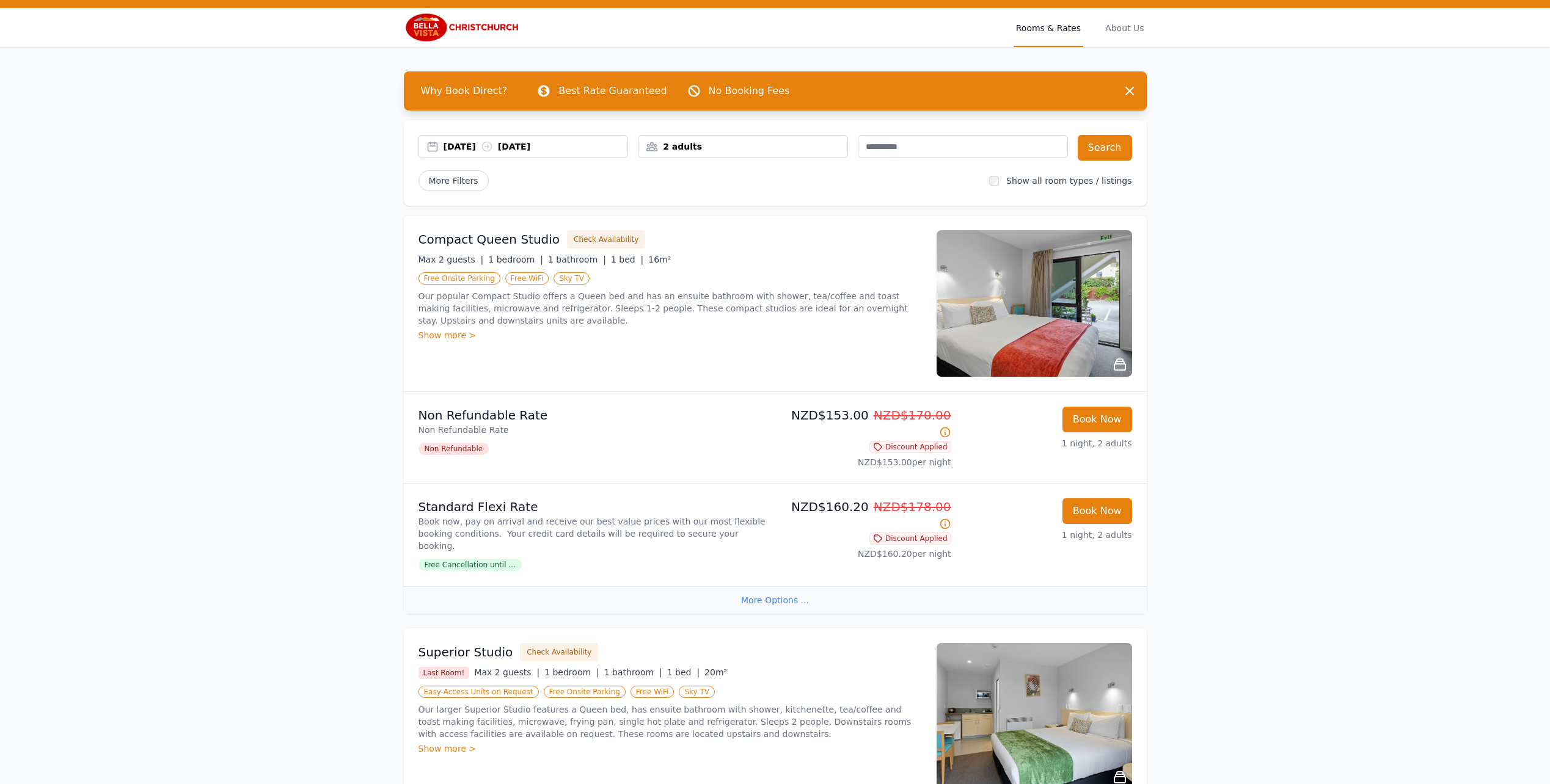
scroll to position [0, 0]
